Goal: Task Accomplishment & Management: Use online tool/utility

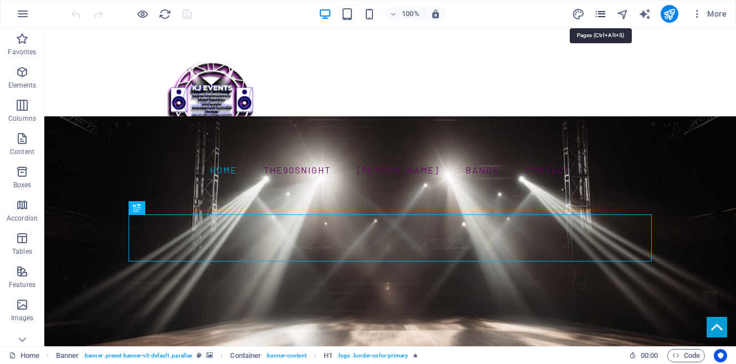
click at [601, 10] on icon "pages" at bounding box center [600, 14] width 13 height 13
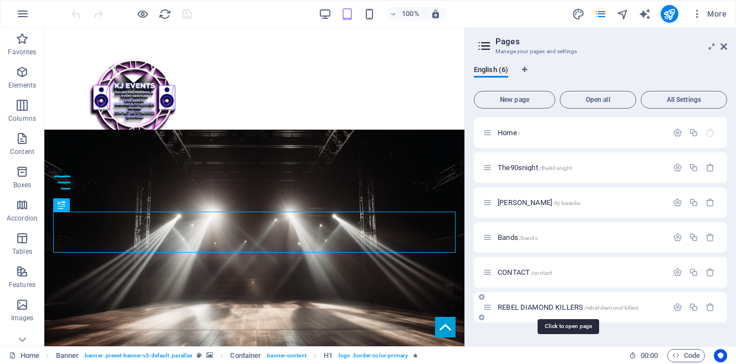
click at [552, 304] on span "REBEL DIAMOND KILLERS /rebel-diamond-killers" at bounding box center [568, 307] width 141 height 8
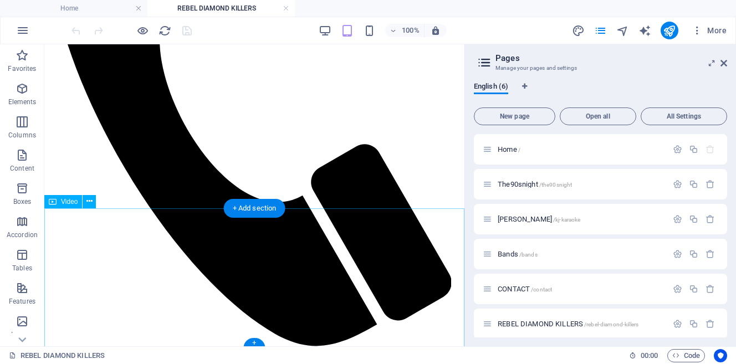
scroll to position [435, 0]
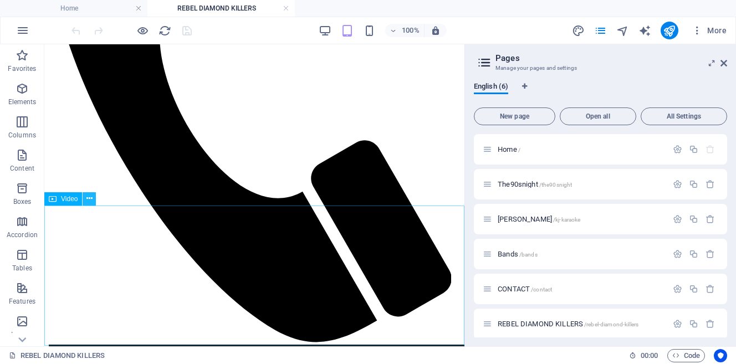
click at [89, 199] on icon at bounding box center [89, 199] width 6 height 12
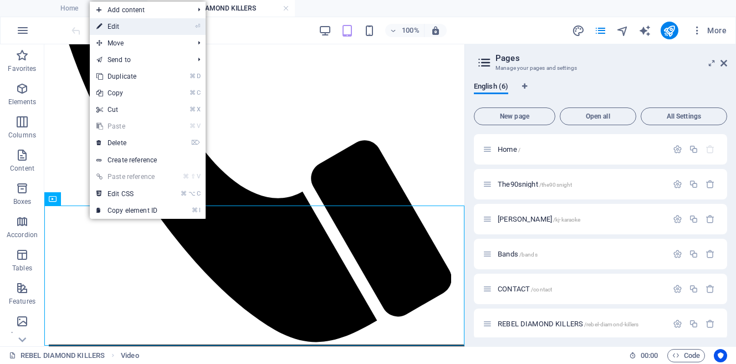
click at [121, 25] on link "⏎ Edit" at bounding box center [127, 26] width 74 height 17
select select "%"
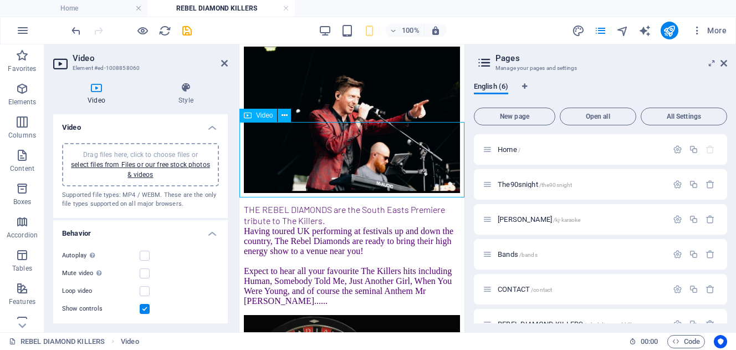
scroll to position [490, 0]
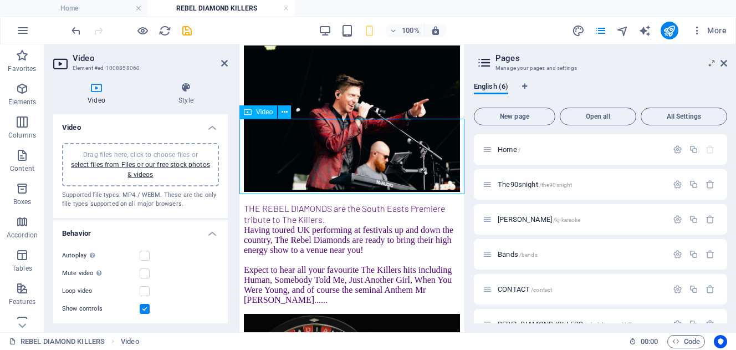
click at [252, 314] on figure at bounding box center [352, 351] width 216 height 74
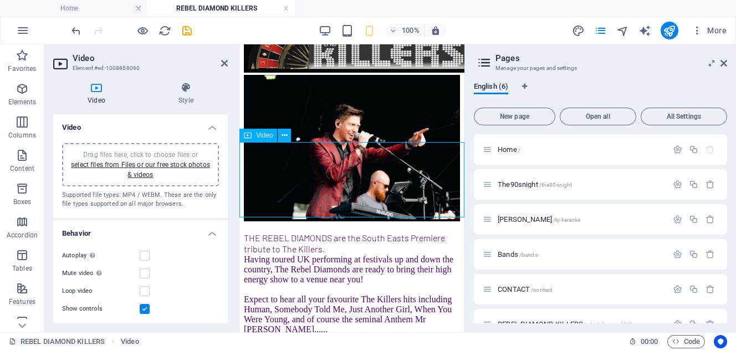
scroll to position [452, 0]
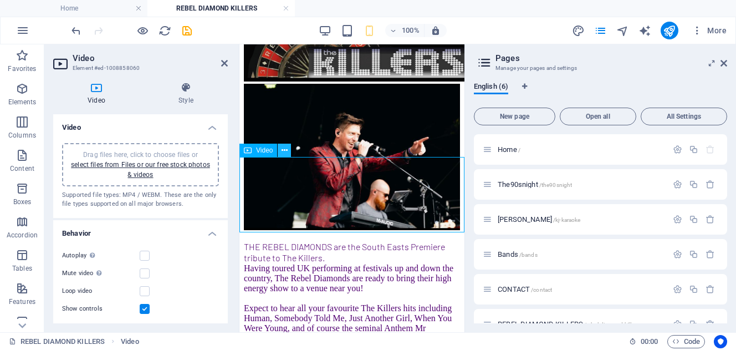
click at [286, 151] on icon at bounding box center [284, 151] width 6 height 12
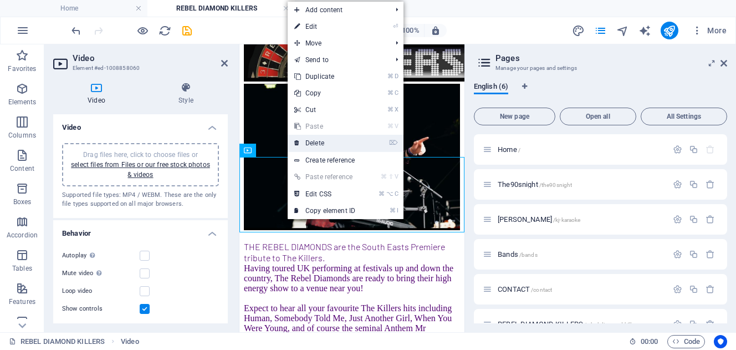
click at [309, 143] on link "⌦ Delete" at bounding box center [325, 143] width 74 height 17
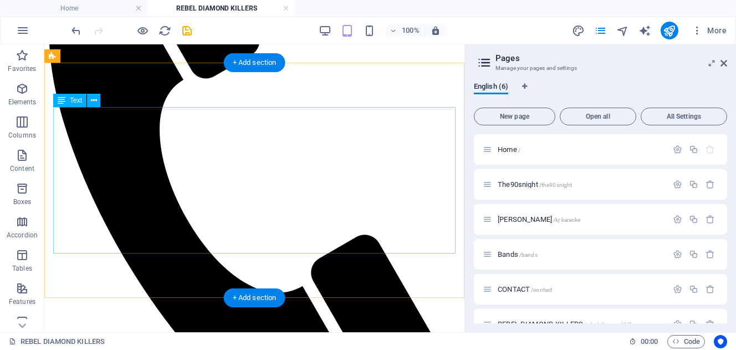
scroll to position [340, 0]
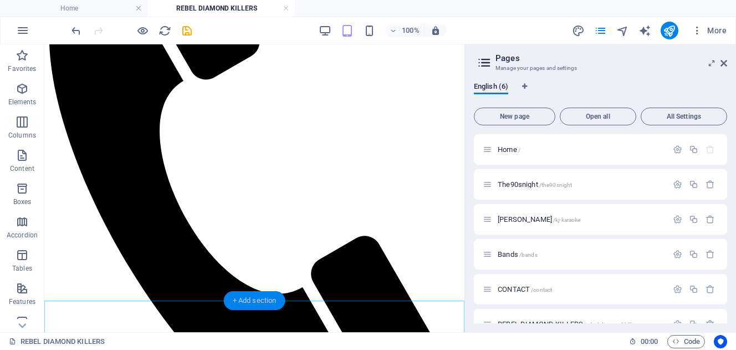
click at [232, 302] on div "+ Add section" at bounding box center [255, 300] width 62 height 19
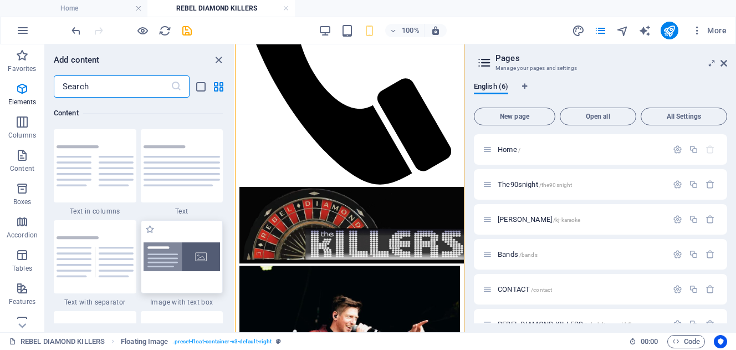
scroll to position [1939, 0]
click at [22, 90] on icon "button" at bounding box center [22, 88] width 13 height 13
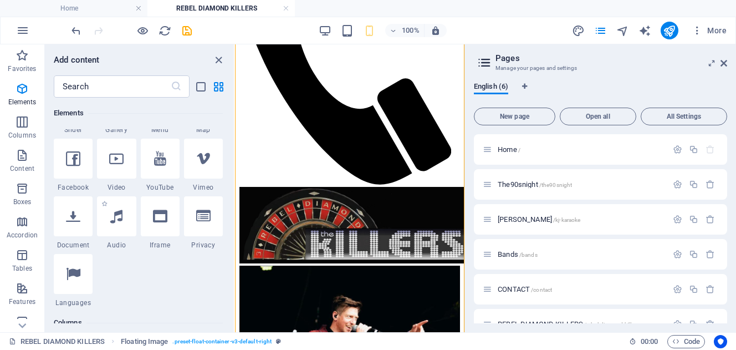
scroll to position [337, 0]
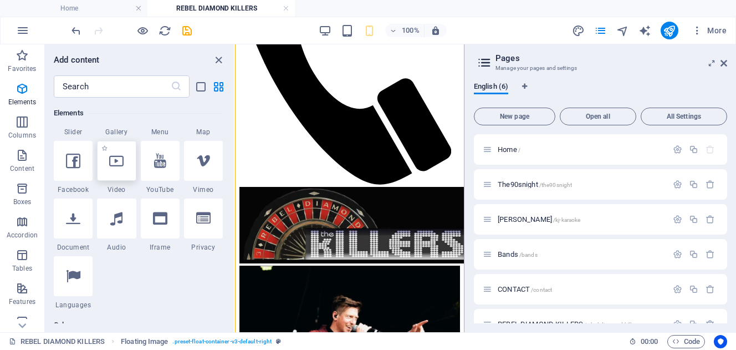
click at [114, 165] on icon at bounding box center [116, 160] width 14 height 14
select select "%"
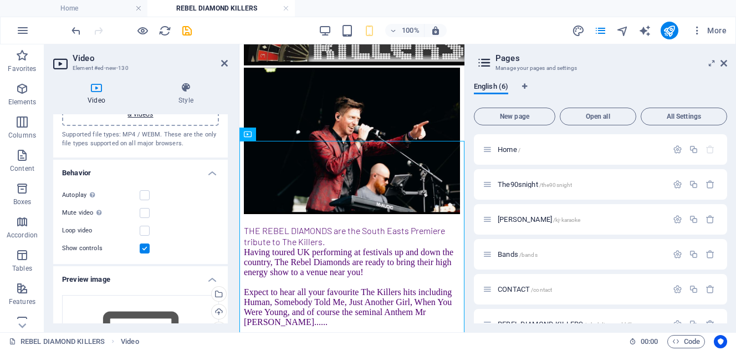
scroll to position [60, 0]
click at [143, 193] on label at bounding box center [145, 196] width 10 height 10
click at [0, 0] on input "Autoplay Autoplay is only available if muted is checked" at bounding box center [0, 0] width 0 height 0
click at [147, 195] on label at bounding box center [145, 196] width 10 height 10
click at [0, 0] on input "Autoplay Autoplay is only available if muted is checked" at bounding box center [0, 0] width 0 height 0
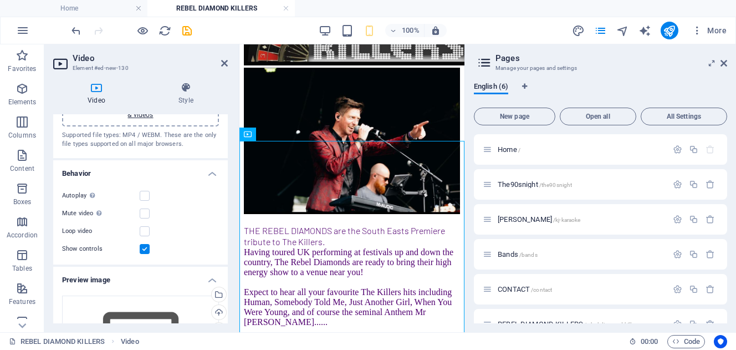
click at [144, 249] on label at bounding box center [145, 249] width 10 height 10
click at [0, 0] on input "Show controls" at bounding box center [0, 0] width 0 height 0
click at [146, 199] on label at bounding box center [145, 196] width 10 height 10
click at [0, 0] on input "Autoplay Autoplay is only available if muted is checked" at bounding box center [0, 0] width 0 height 0
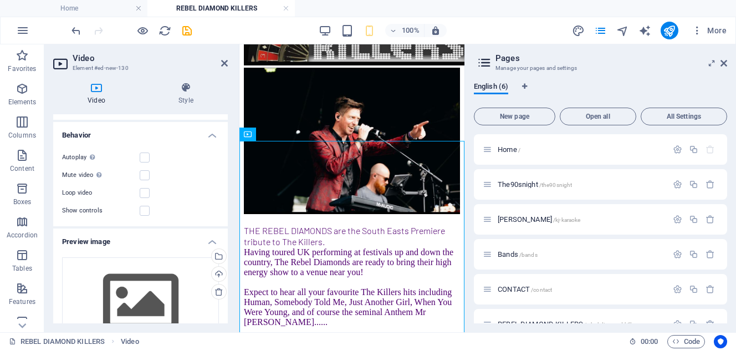
scroll to position [85, 0]
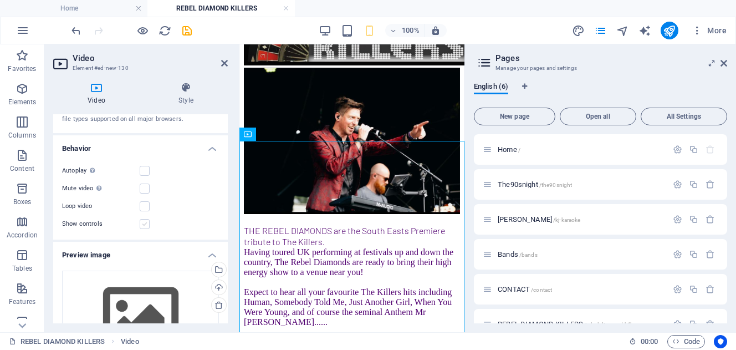
click at [145, 223] on label at bounding box center [145, 224] width 10 height 10
click at [0, 0] on input "Show controls" at bounding box center [0, 0] width 0 height 0
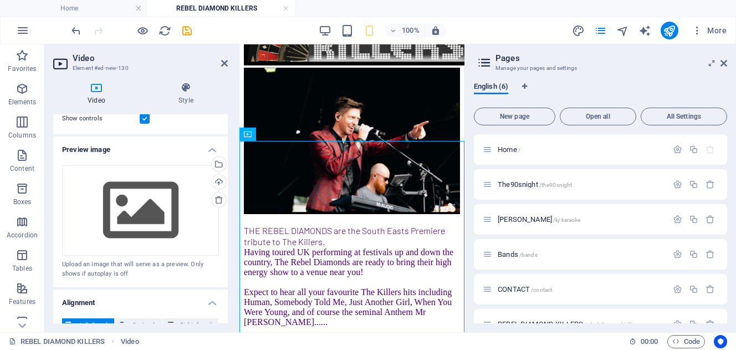
scroll to position [191, 0]
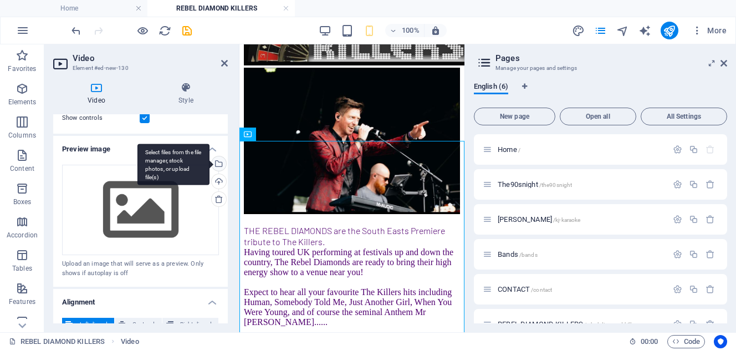
click at [218, 163] on div "Select files from the file manager, stock photos, or upload file(s)" at bounding box center [217, 164] width 17 height 17
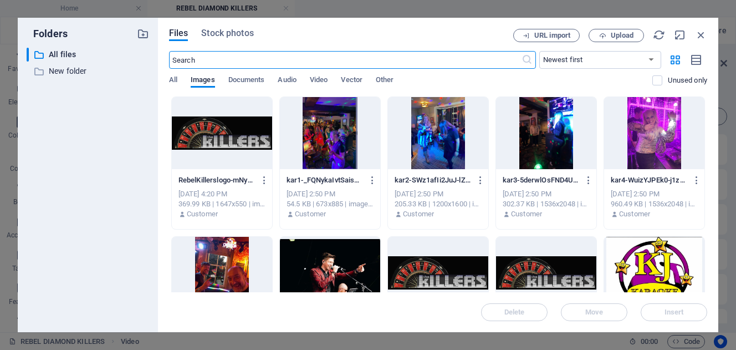
scroll to position [0, 0]
click at [233, 131] on div at bounding box center [222, 133] width 100 height 72
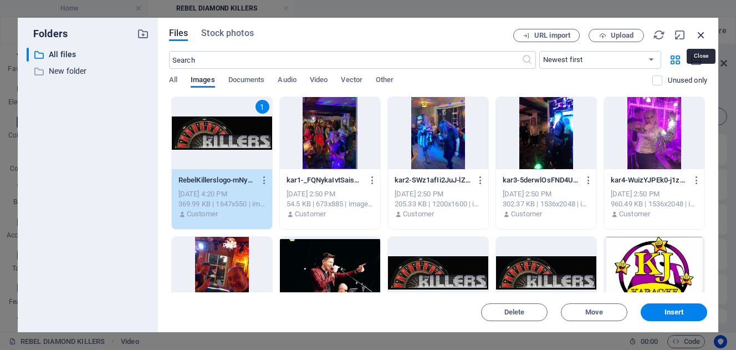
click at [704, 37] on icon "button" at bounding box center [701, 35] width 12 height 12
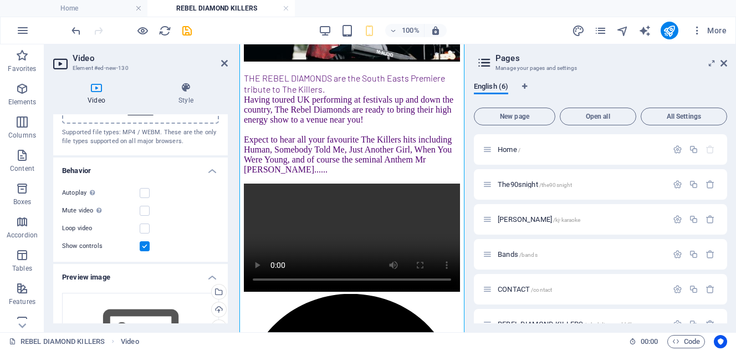
scroll to position [54, 0]
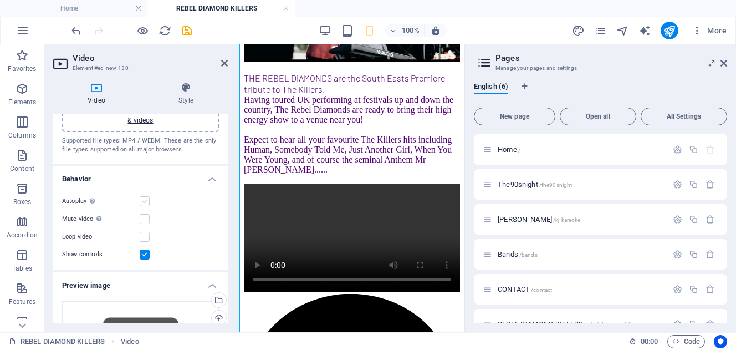
click at [143, 201] on label at bounding box center [145, 201] width 10 height 10
click at [0, 0] on input "Autoplay Autoplay is only available if muted is checked" at bounding box center [0, 0] width 0 height 0
click at [224, 64] on icon at bounding box center [224, 63] width 7 height 9
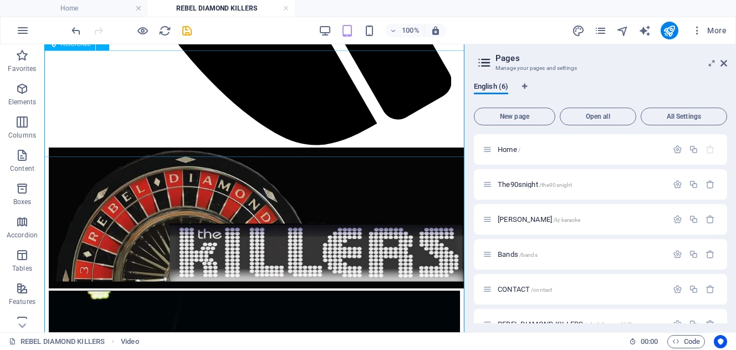
scroll to position [652, 0]
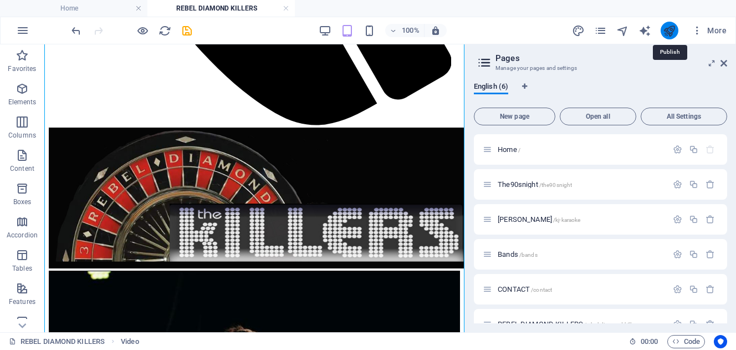
click at [670, 27] on icon "publish" at bounding box center [669, 30] width 13 height 13
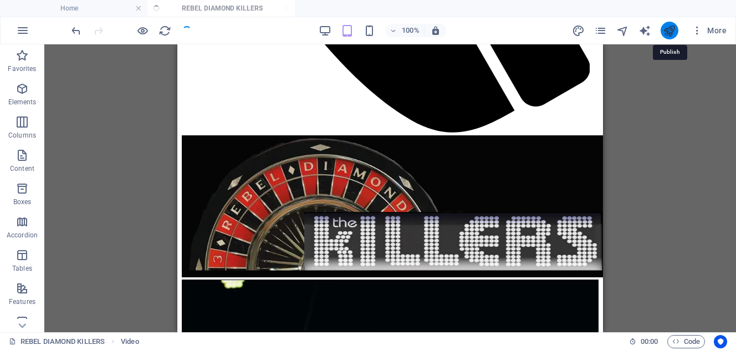
scroll to position [654, 0]
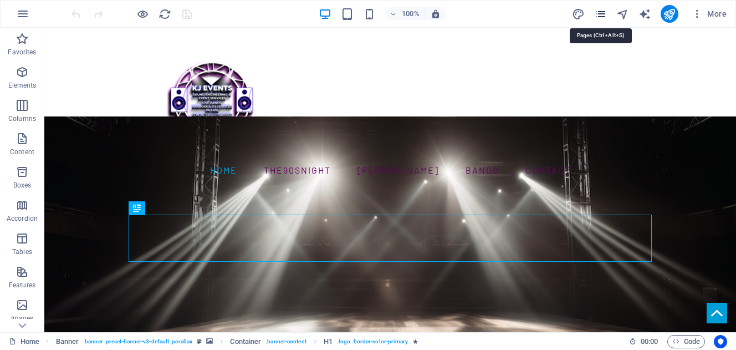
click at [603, 12] on icon "pages" at bounding box center [600, 14] width 13 height 13
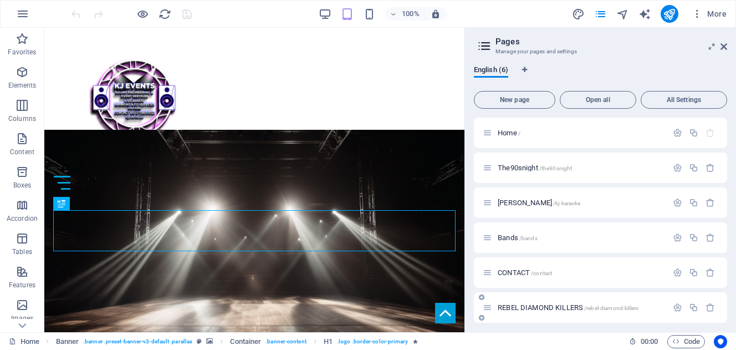
click at [530, 305] on span "REBEL DIAMOND KILLERS /rebel-diamond-killers" at bounding box center [568, 307] width 141 height 8
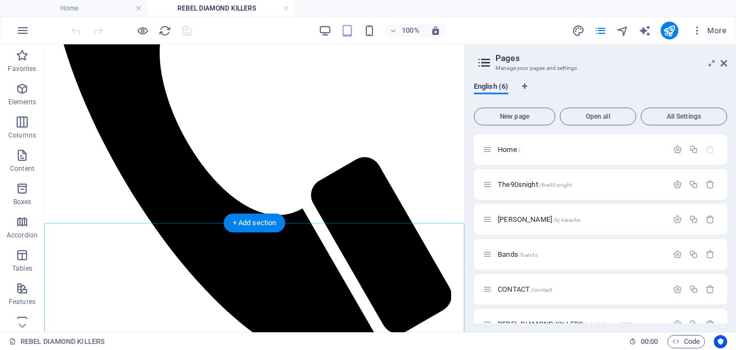
scroll to position [418, 0]
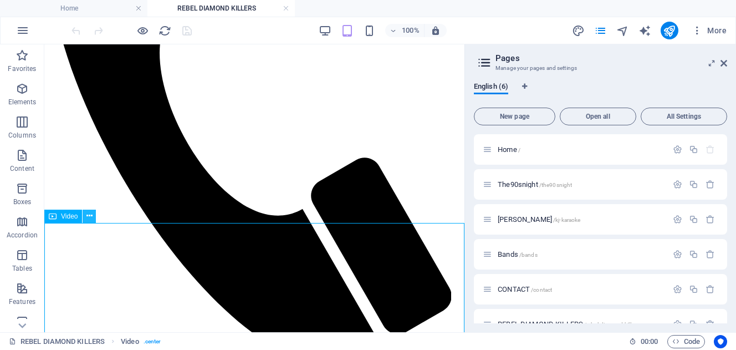
click at [90, 217] on icon at bounding box center [89, 216] width 6 height 12
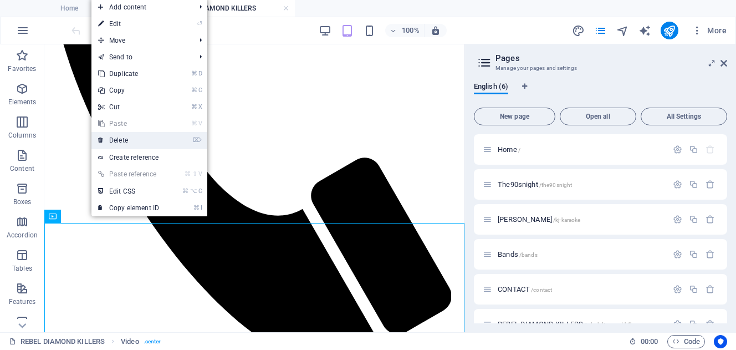
click at [148, 142] on link "⌦ Delete" at bounding box center [128, 140] width 74 height 17
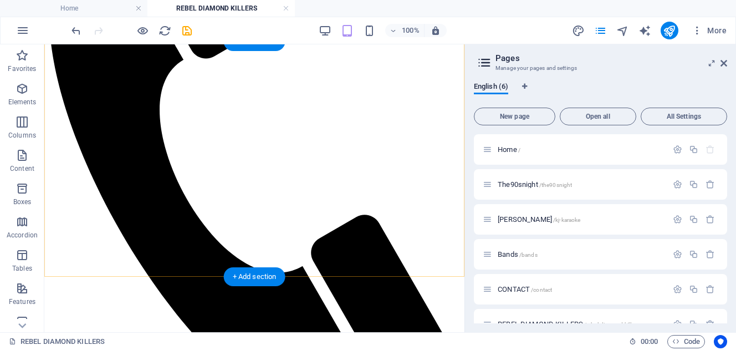
scroll to position [365, 0]
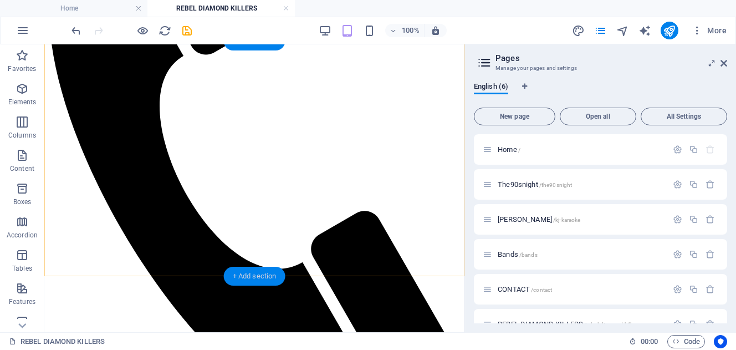
click at [264, 274] on div "+ Add section" at bounding box center [255, 276] width 62 height 19
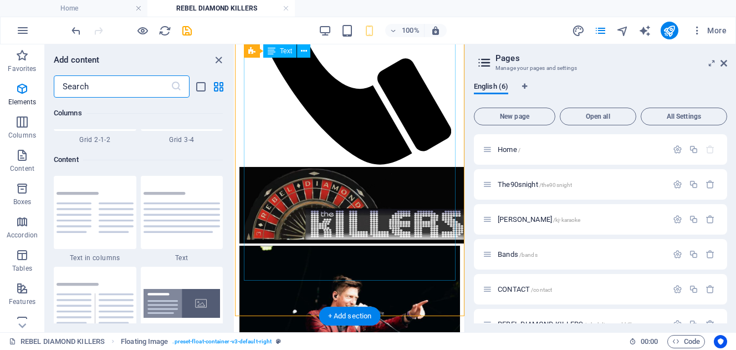
scroll to position [1939, 0]
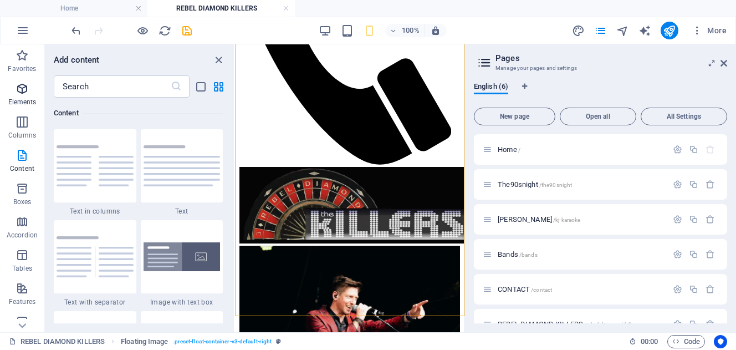
click at [28, 88] on icon "button" at bounding box center [22, 88] width 13 height 13
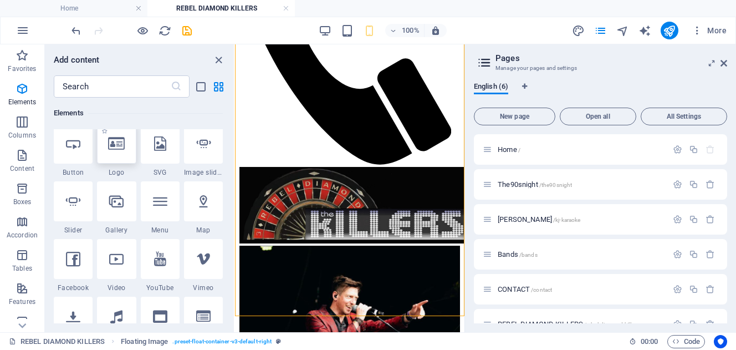
scroll to position [249, 0]
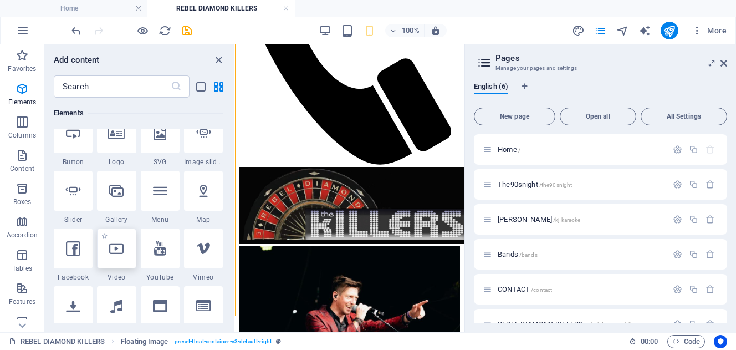
click at [115, 254] on icon at bounding box center [116, 248] width 14 height 14
select select "%"
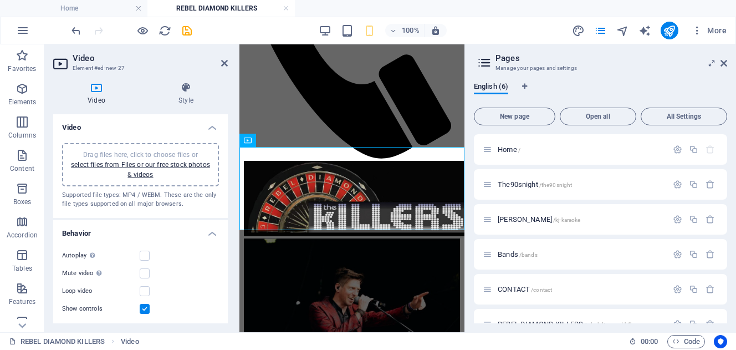
scroll to position [462, 0]
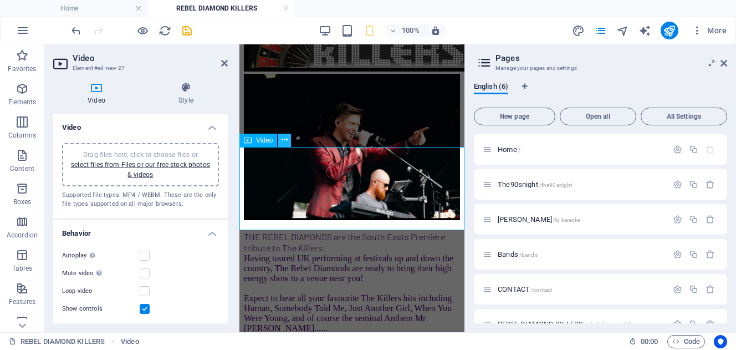
click at [281, 141] on icon at bounding box center [284, 140] width 6 height 12
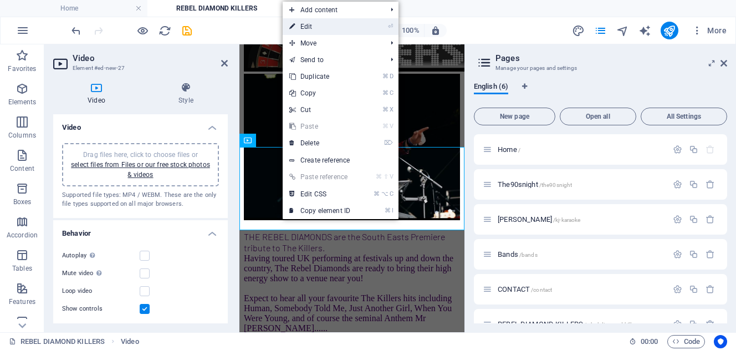
click at [320, 25] on link "⏎ Edit" at bounding box center [320, 26] width 74 height 17
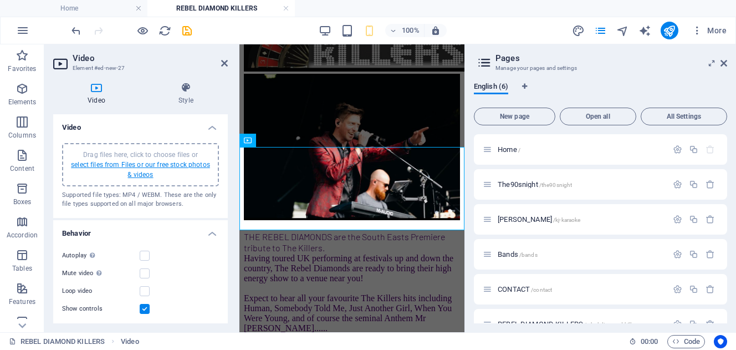
click at [153, 165] on link "select files from Files or our free stock photos & videos" at bounding box center [140, 170] width 139 height 18
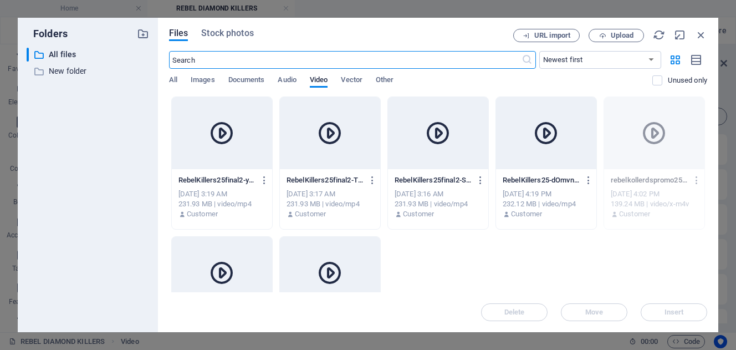
scroll to position [0, 0]
click at [620, 32] on span "Upload" at bounding box center [622, 35] width 23 height 7
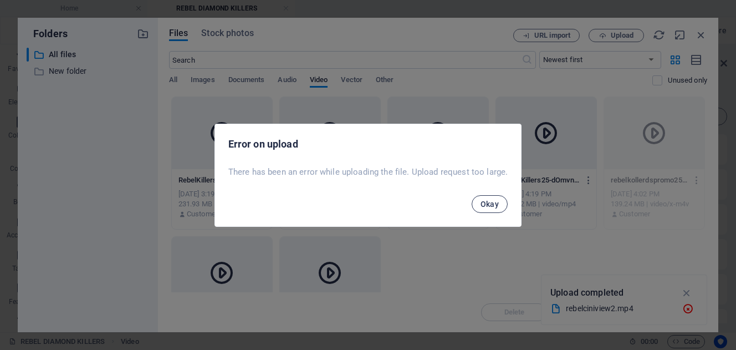
click at [488, 202] on span "Okay" at bounding box center [489, 203] width 19 height 9
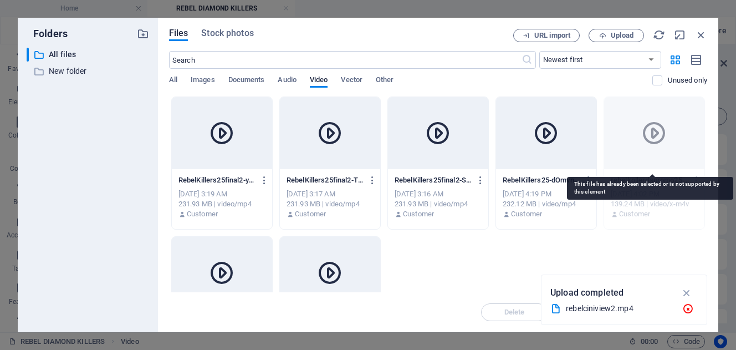
click at [673, 145] on div at bounding box center [654, 133] width 100 height 72
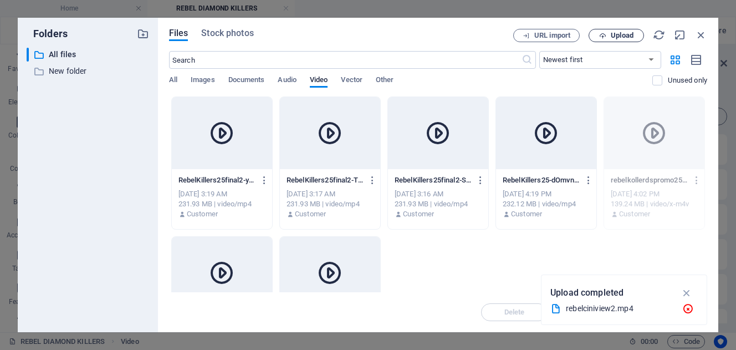
click at [628, 33] on span "Upload" at bounding box center [622, 35] width 23 height 7
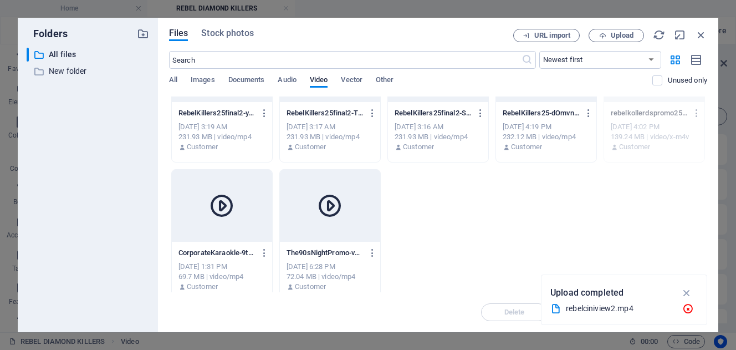
scroll to position [77, 0]
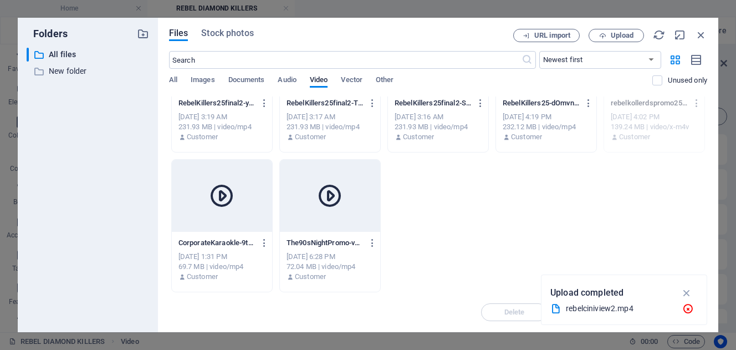
click at [604, 298] on p "Upload completed" at bounding box center [586, 292] width 73 height 14
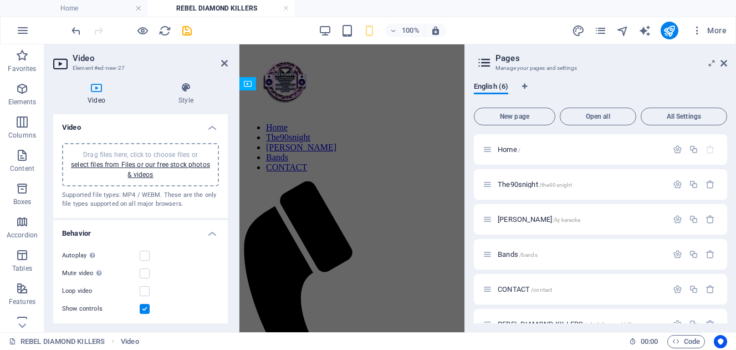
scroll to position [462, 0]
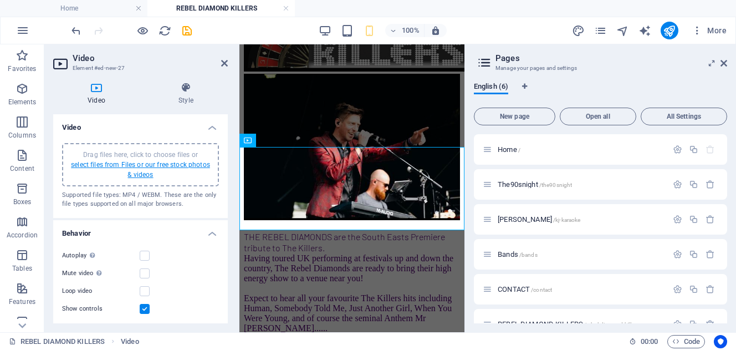
click at [146, 163] on link "select files from Files or our free stock photos & videos" at bounding box center [140, 170] width 139 height 18
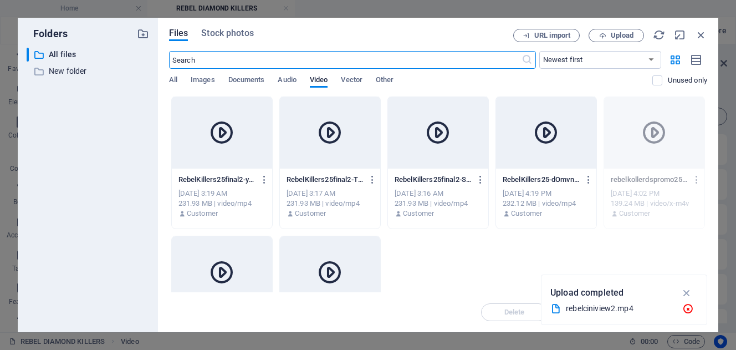
scroll to position [0, 0]
click at [621, 35] on span "Upload" at bounding box center [622, 35] width 23 height 7
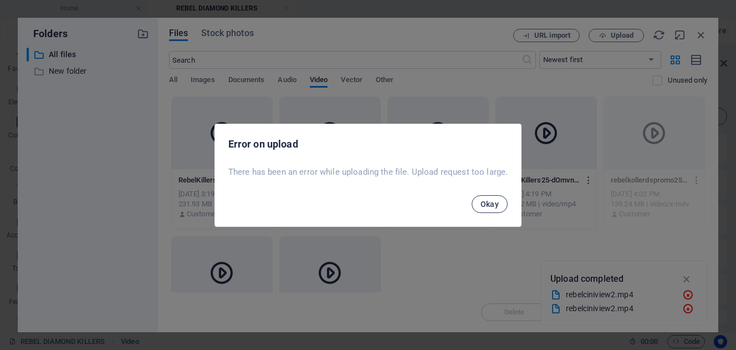
click at [484, 204] on span "Okay" at bounding box center [489, 203] width 19 height 9
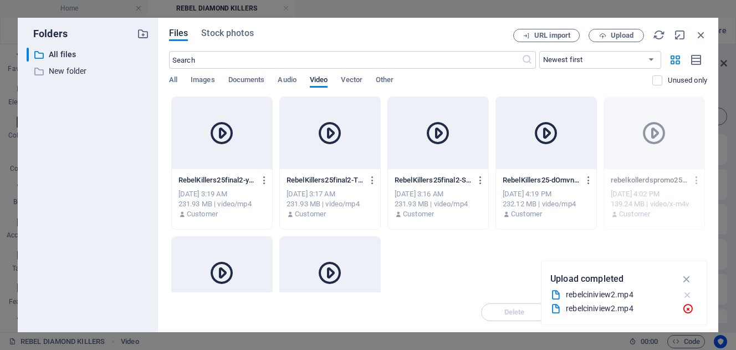
click at [688, 295] on icon "button" at bounding box center [688, 294] width 12 height 11
click at [605, 256] on div "RebelKillers25final2-y1rrbujEC4H0fqhLPRBb3w.mp4 RebelKillers25final2-y1rrbujEC4…" at bounding box center [438, 232] width 538 height 273
click at [469, 249] on div "RebelKillers25final2-y1rrbujEC4H0fqhLPRBb3w.mp4 RebelKillers25final2-y1rrbujEC4…" at bounding box center [438, 232] width 538 height 273
click at [173, 80] on span "All" at bounding box center [173, 81] width 8 height 16
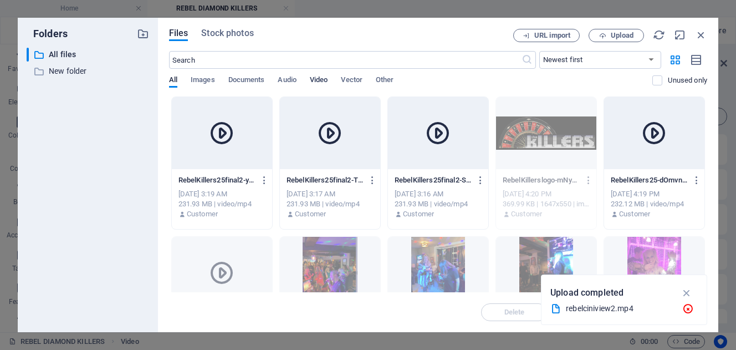
click at [321, 79] on span "Video" at bounding box center [319, 81] width 18 height 16
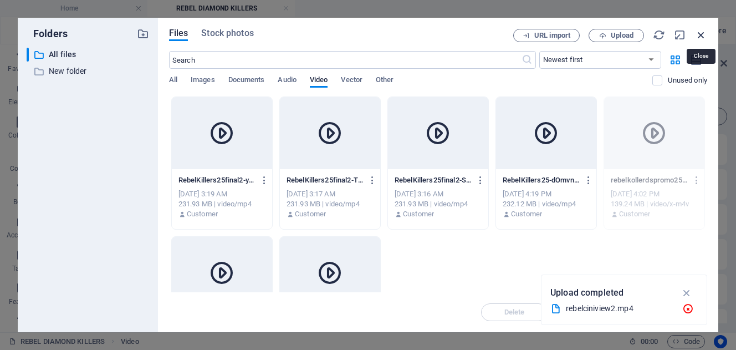
click at [700, 34] on icon "button" at bounding box center [701, 35] width 12 height 12
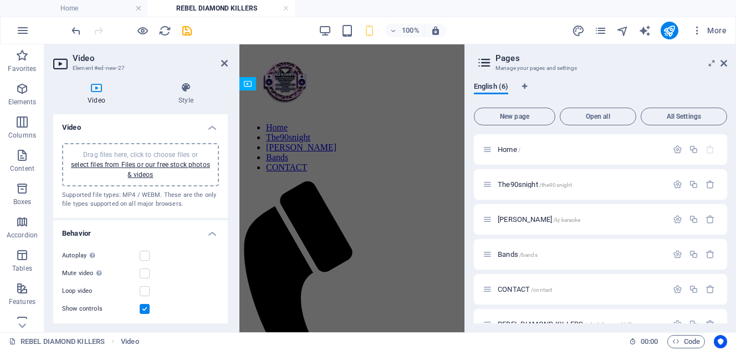
scroll to position [462, 0]
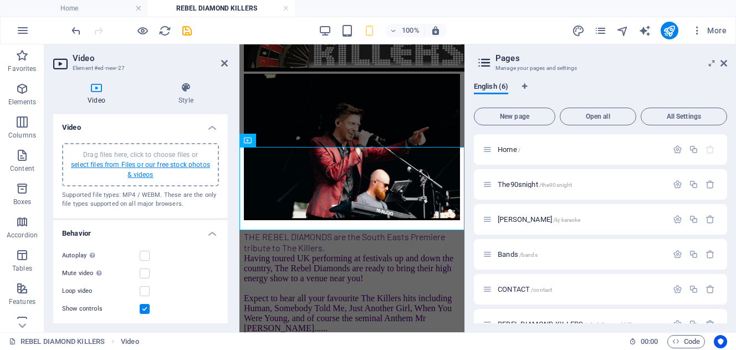
click at [152, 164] on link "select files from Files or our free stock photos & videos" at bounding box center [140, 170] width 139 height 18
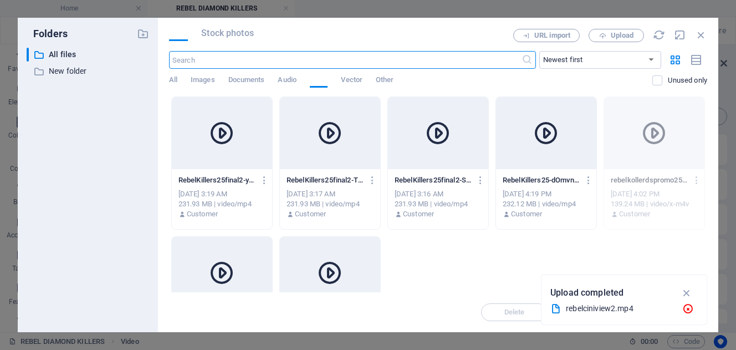
scroll to position [0, 0]
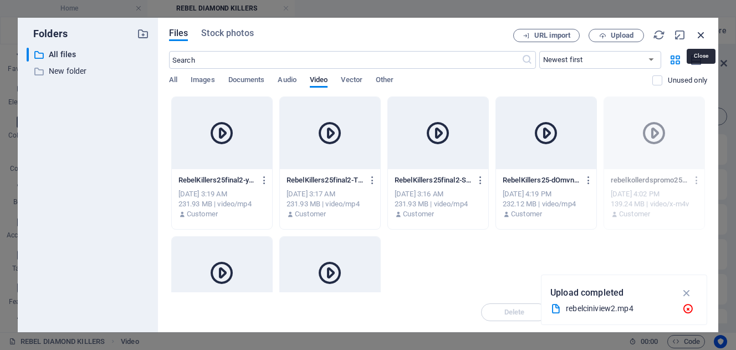
click at [700, 33] on icon "button" at bounding box center [701, 35] width 12 height 12
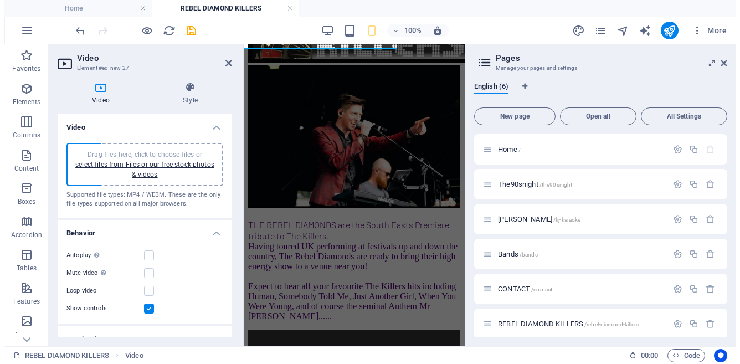
scroll to position [473, 0]
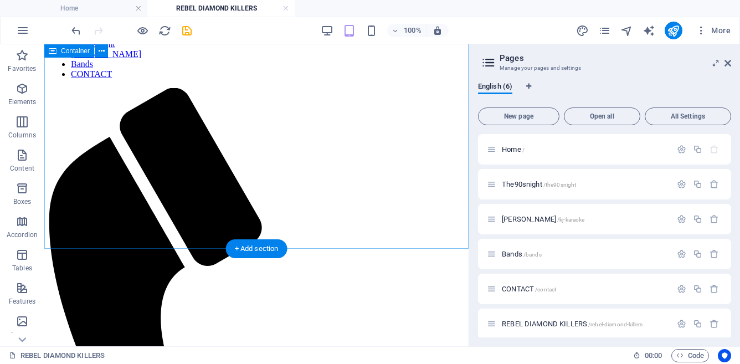
scroll to position [163, 0]
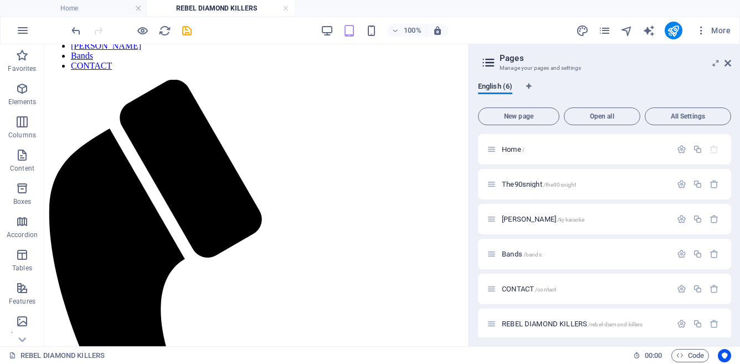
click at [728, 57] on h2 "Pages" at bounding box center [616, 58] width 232 height 10
click at [728, 60] on icon at bounding box center [728, 63] width 7 height 9
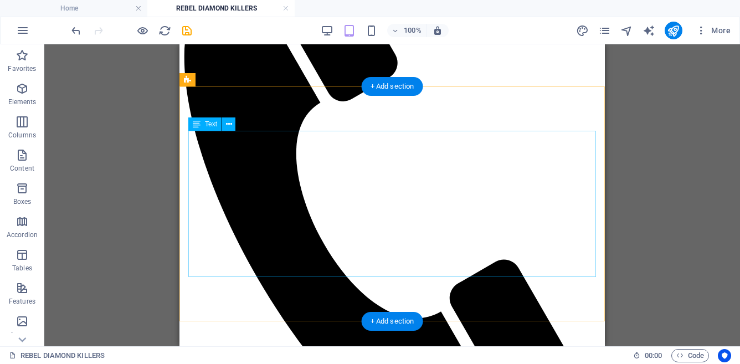
scroll to position [321, 0]
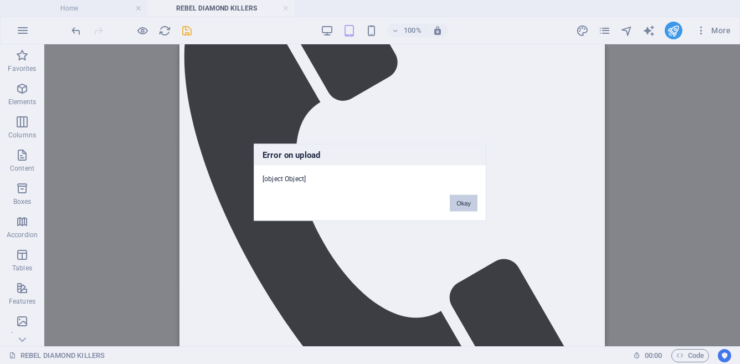
click at [464, 203] on button "Okay" at bounding box center [464, 202] width 28 height 17
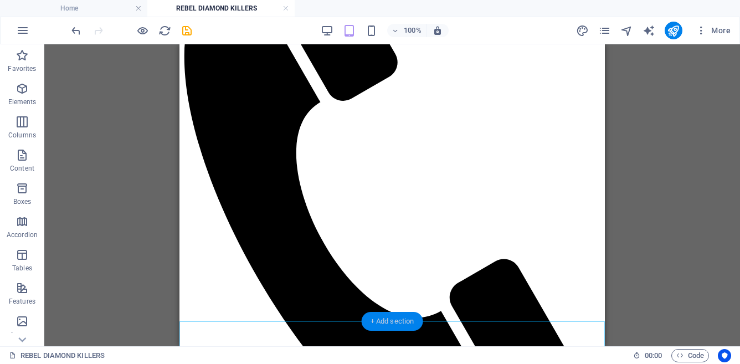
click at [388, 323] on div "+ Add section" at bounding box center [393, 321] width 62 height 19
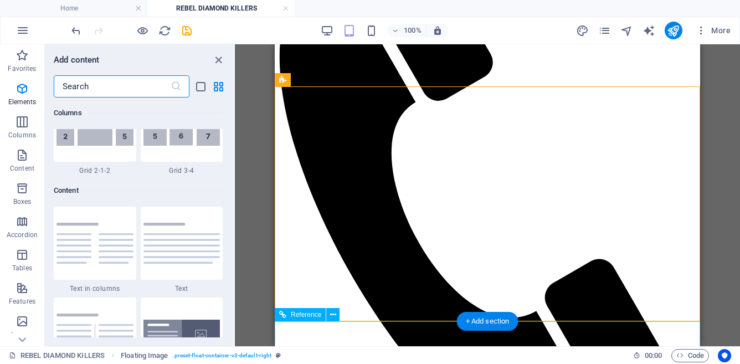
scroll to position [1939, 0]
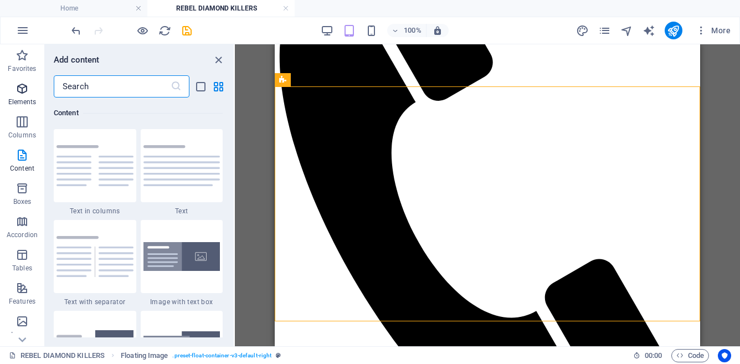
click at [25, 89] on icon "button" at bounding box center [22, 88] width 13 height 13
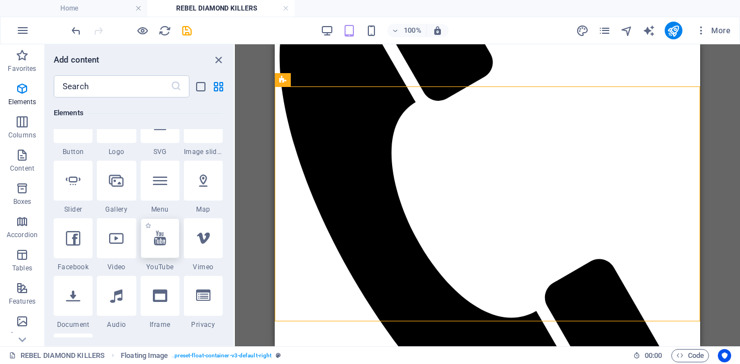
scroll to position [260, 0]
click at [116, 250] on div at bounding box center [116, 237] width 39 height 40
select select "%"
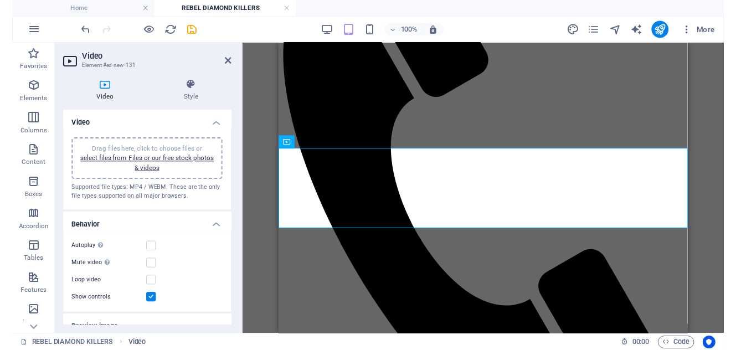
scroll to position [488, 0]
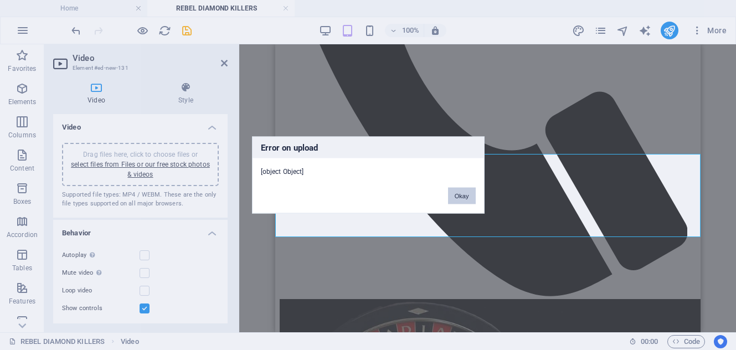
click at [457, 199] on button "Okay" at bounding box center [462, 196] width 28 height 17
click at [461, 198] on button "Okay" at bounding box center [462, 196] width 28 height 17
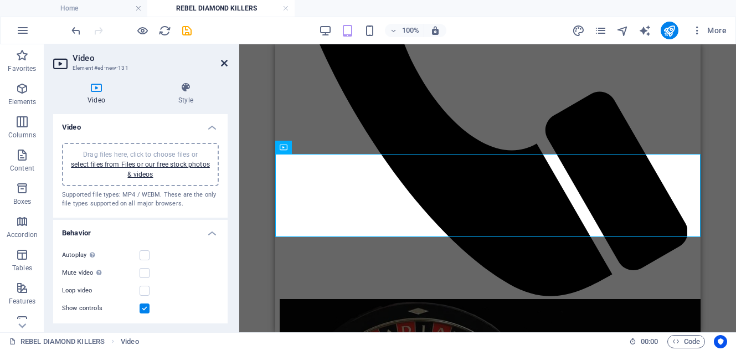
click at [226, 64] on icon at bounding box center [224, 63] width 7 height 9
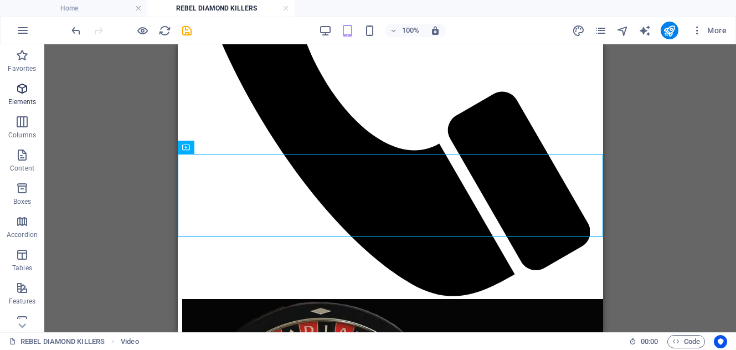
click at [22, 102] on p "Elements" at bounding box center [22, 102] width 28 height 9
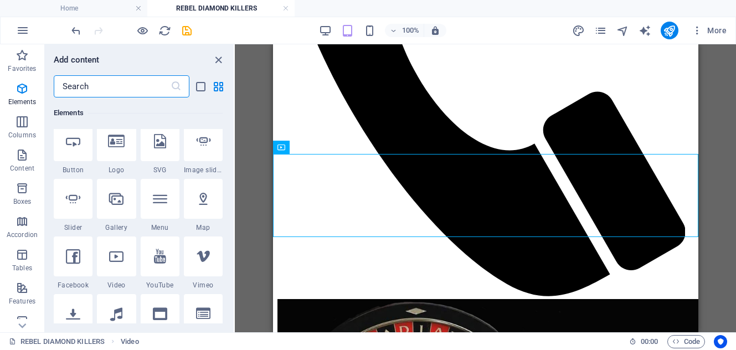
scroll to position [251, 0]
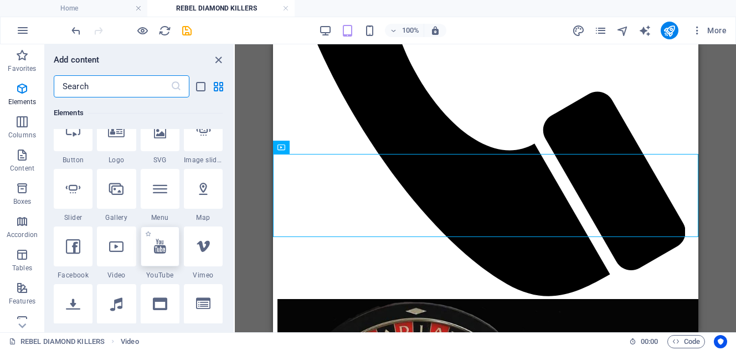
click at [156, 254] on div at bounding box center [160, 247] width 39 height 40
select select "ar16_9"
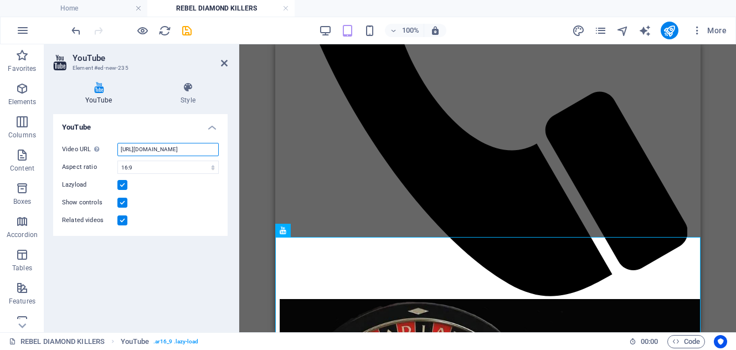
click at [151, 151] on input "https://www.youtube.com/watch?v=hnoviHgPHkY" at bounding box center [167, 149] width 101 height 13
paste input "https://youtu.be/oIWPKZvgwAc"
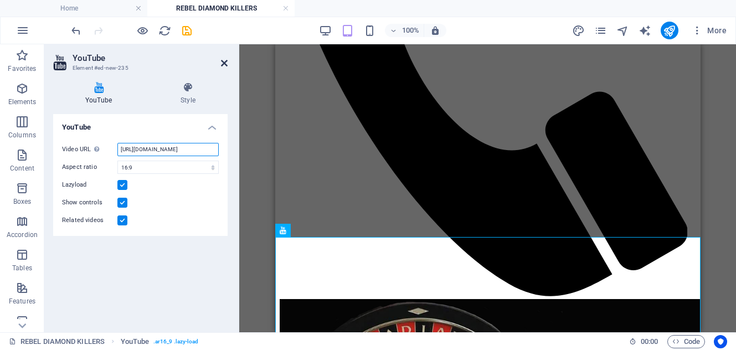
type input "https://youtu.be/oIWPKZvgwAc"
click at [224, 67] on icon at bounding box center [224, 63] width 7 height 9
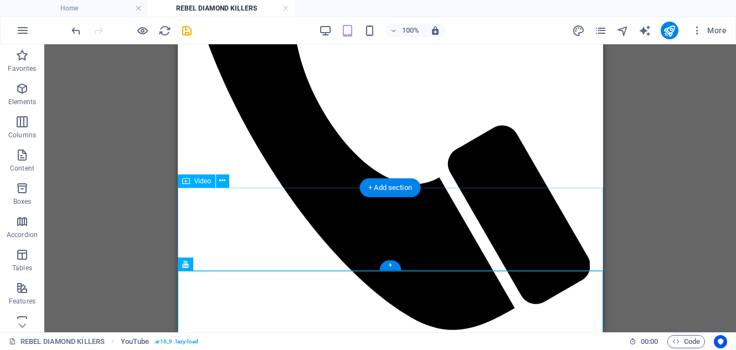
scroll to position [449, 0]
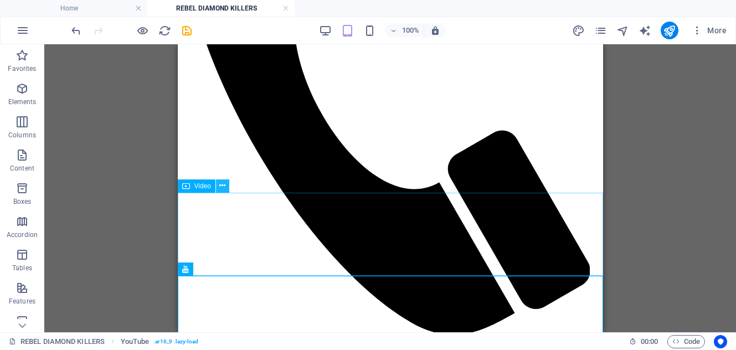
click at [223, 187] on icon at bounding box center [222, 186] width 6 height 12
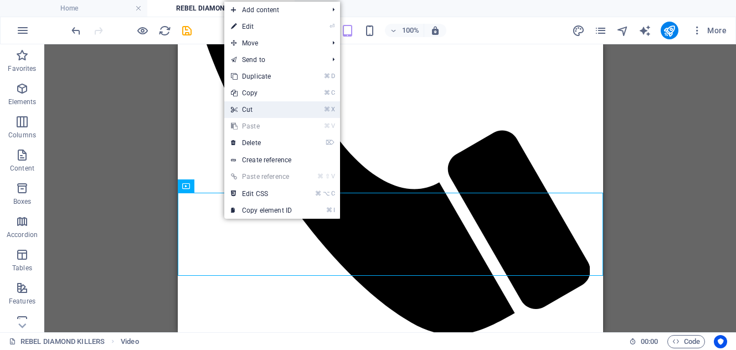
click at [258, 105] on link "⌘ X Cut" at bounding box center [261, 109] width 74 height 17
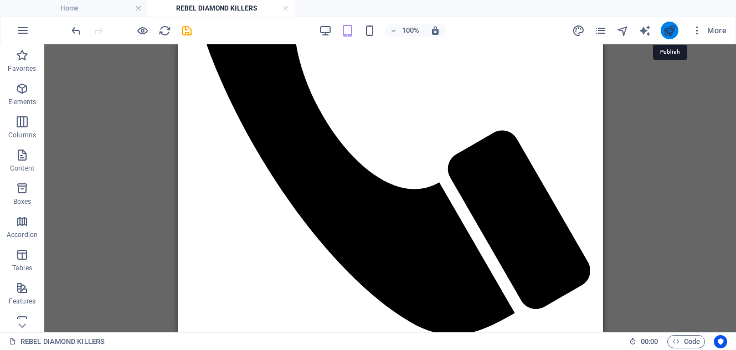
click at [666, 31] on icon "publish" at bounding box center [669, 30] width 13 height 13
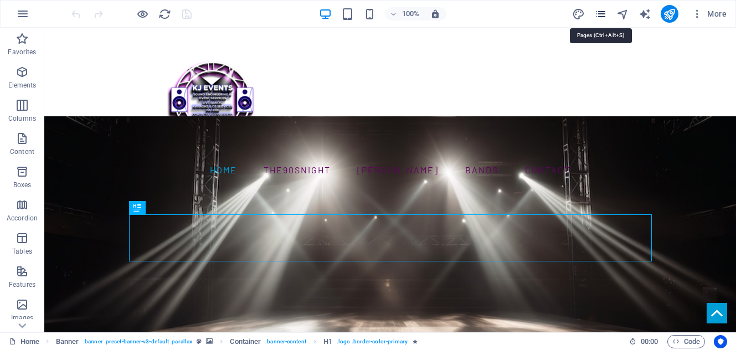
click at [601, 17] on icon "pages" at bounding box center [601, 14] width 13 height 13
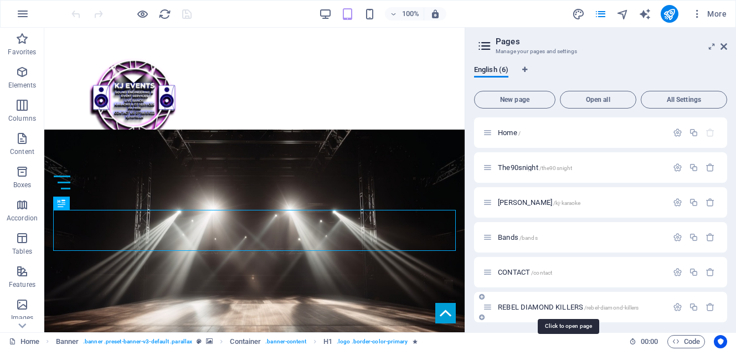
click at [562, 308] on span "REBEL DIAMOND KILLERS /rebel-diamond-killers" at bounding box center [568, 307] width 141 height 8
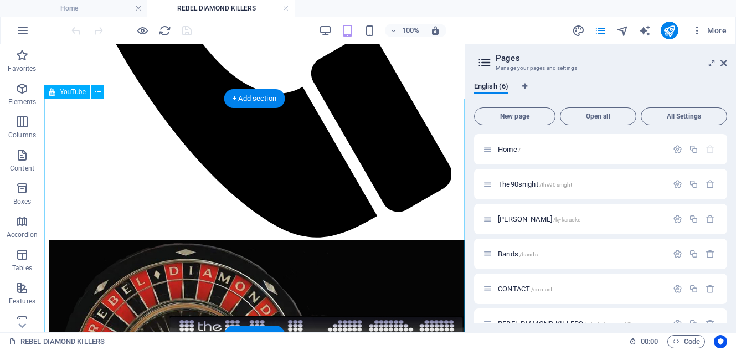
scroll to position [542, 0]
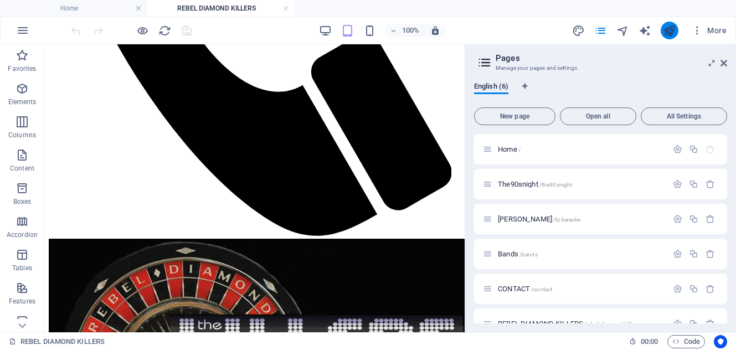
click at [677, 27] on button "publish" at bounding box center [670, 31] width 18 height 18
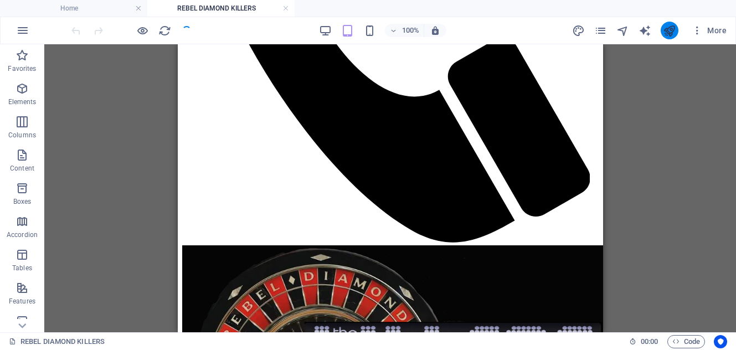
scroll to position [544, 0]
